Goal: Task Accomplishment & Management: Complete application form

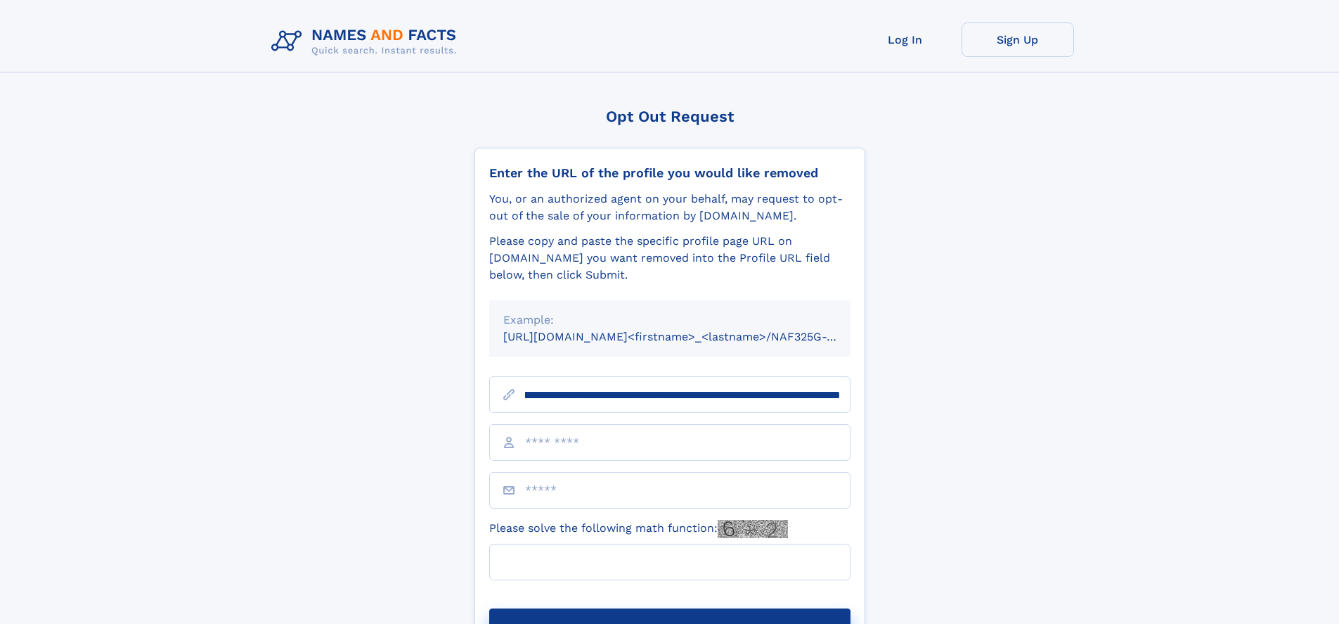
scroll to position [0, 155]
type input "**********"
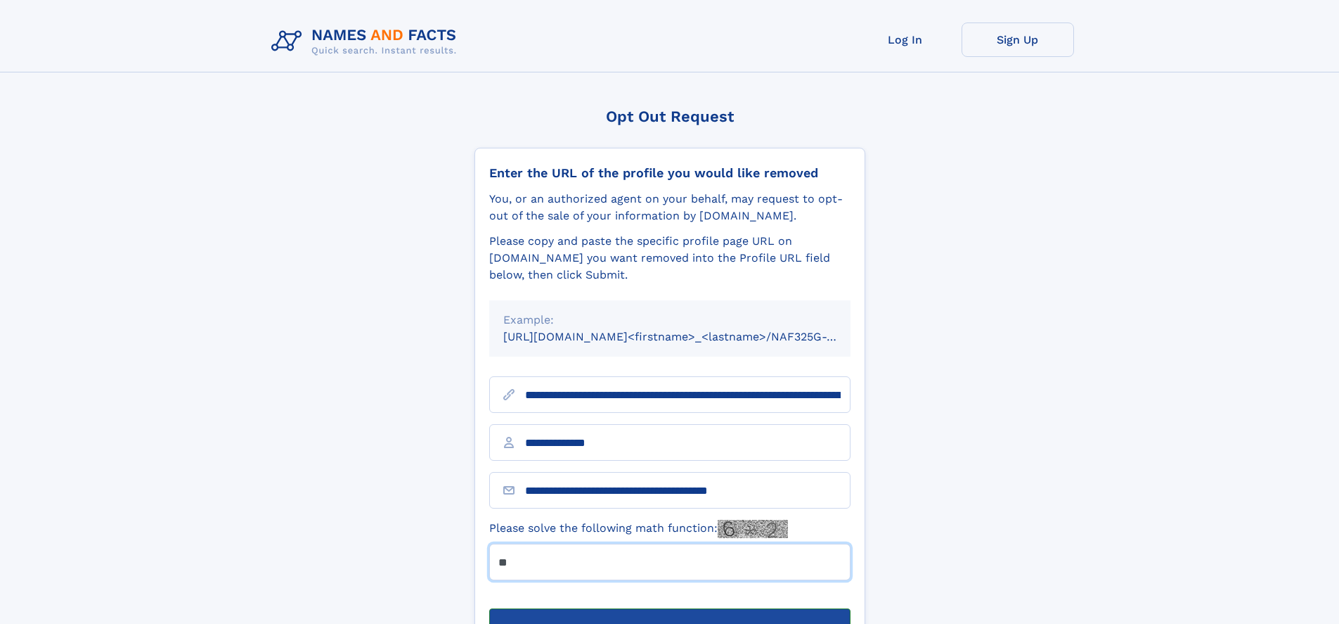
type input "**"
click at [669, 608] on button "Submit Opt Out Request" at bounding box center [669, 630] width 361 height 45
